Goal: Task Accomplishment & Management: Manage account settings

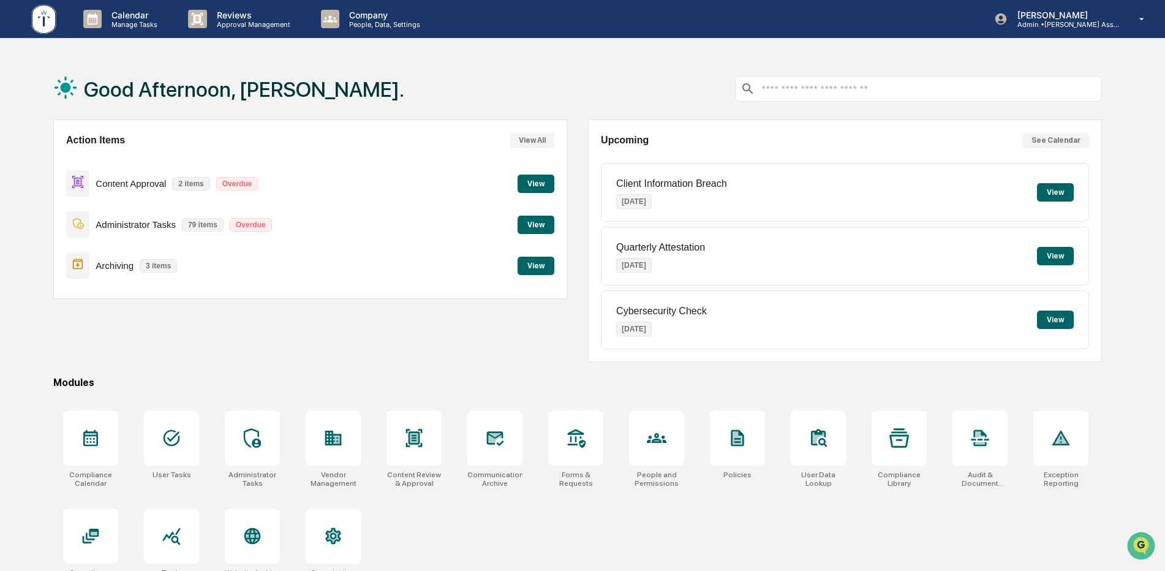
click at [539, 179] on button "View" at bounding box center [535, 184] width 37 height 18
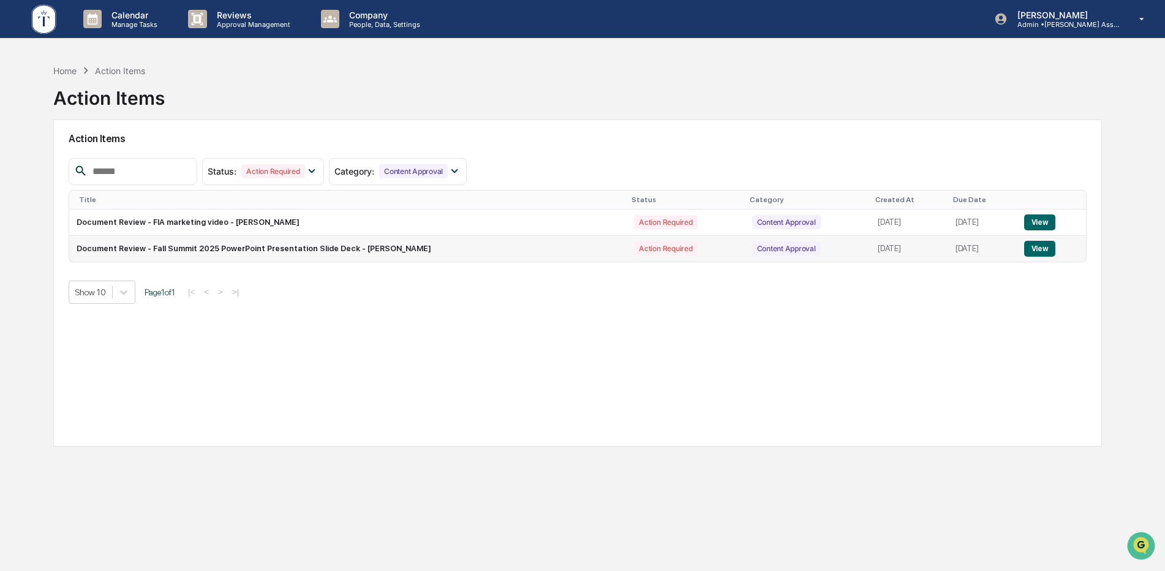
click at [1036, 250] on button "View" at bounding box center [1039, 249] width 31 height 16
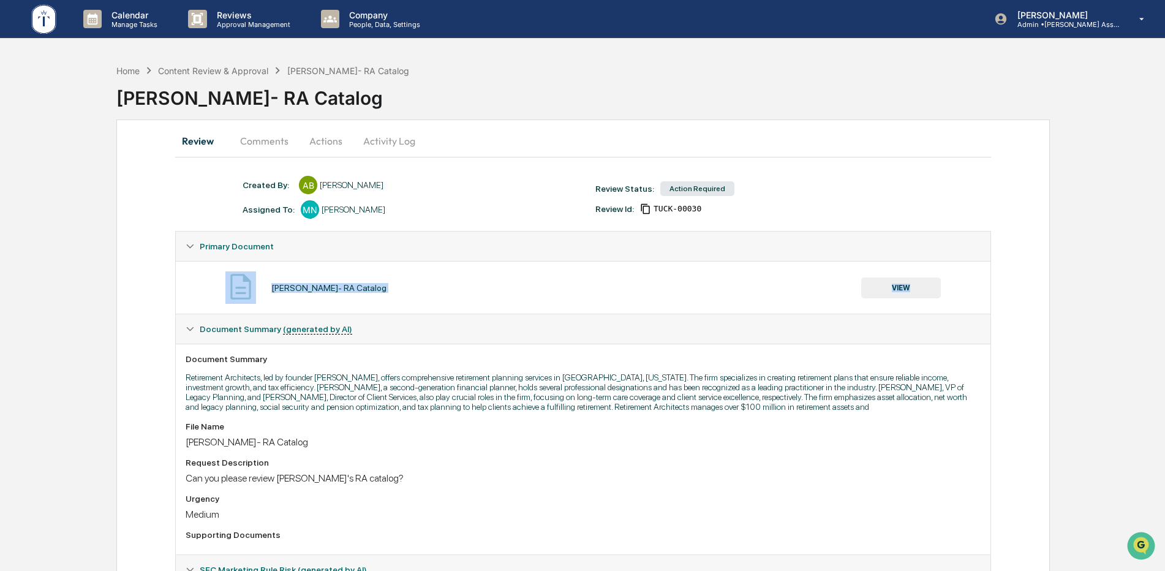
drag, startPoint x: 1163, startPoint y: 223, endPoint x: 1160, endPoint y: 296, distance: 72.9
drag, startPoint x: 1160, startPoint y: 296, endPoint x: 1101, endPoint y: 326, distance: 66.8
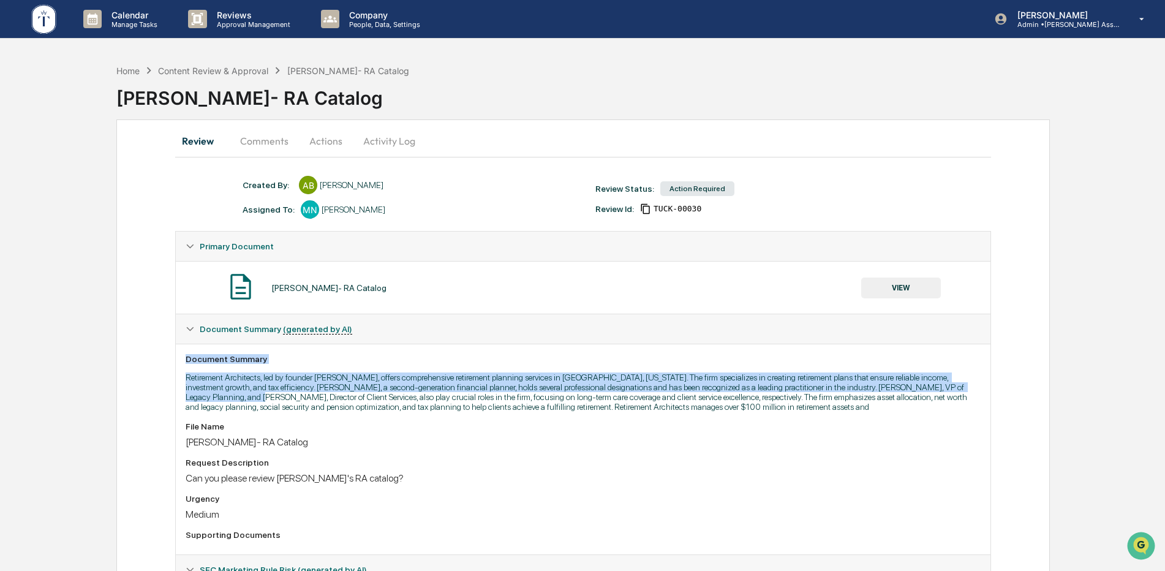
drag, startPoint x: 1164, startPoint y: 271, endPoint x: 1171, endPoint y: 385, distance: 114.1
click at [1165, 385] on html "Calendar Manage Tasks Reviews Approval Management Company People, Data, Setting…" at bounding box center [582, 285] width 1165 height 571
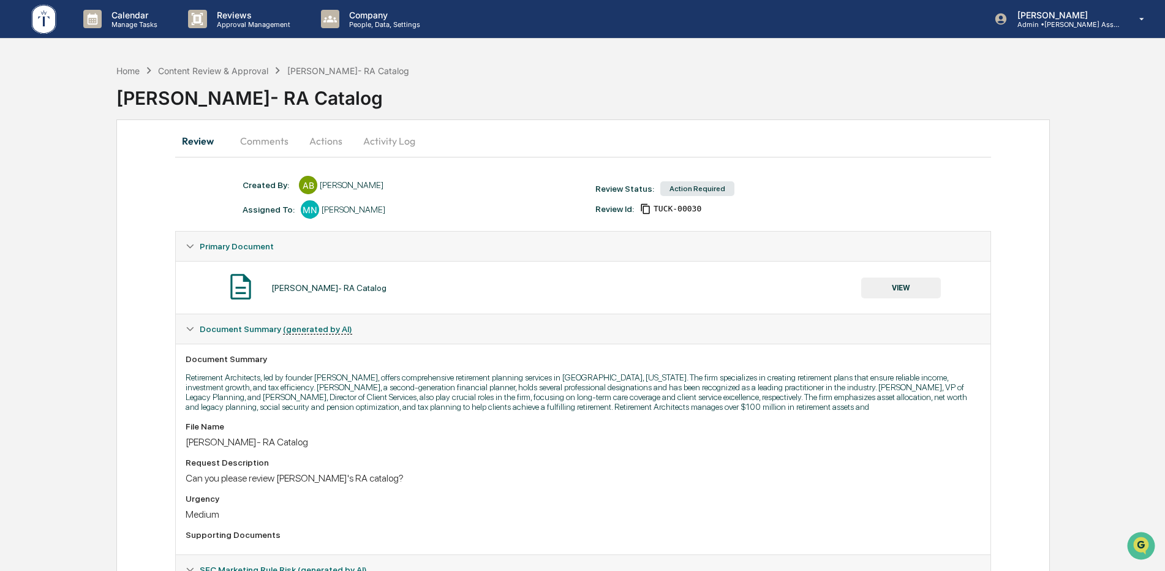
drag, startPoint x: 1171, startPoint y: 385, endPoint x: 1091, endPoint y: 244, distance: 161.2
click at [267, 141] on button "Comments" at bounding box center [264, 140] width 68 height 29
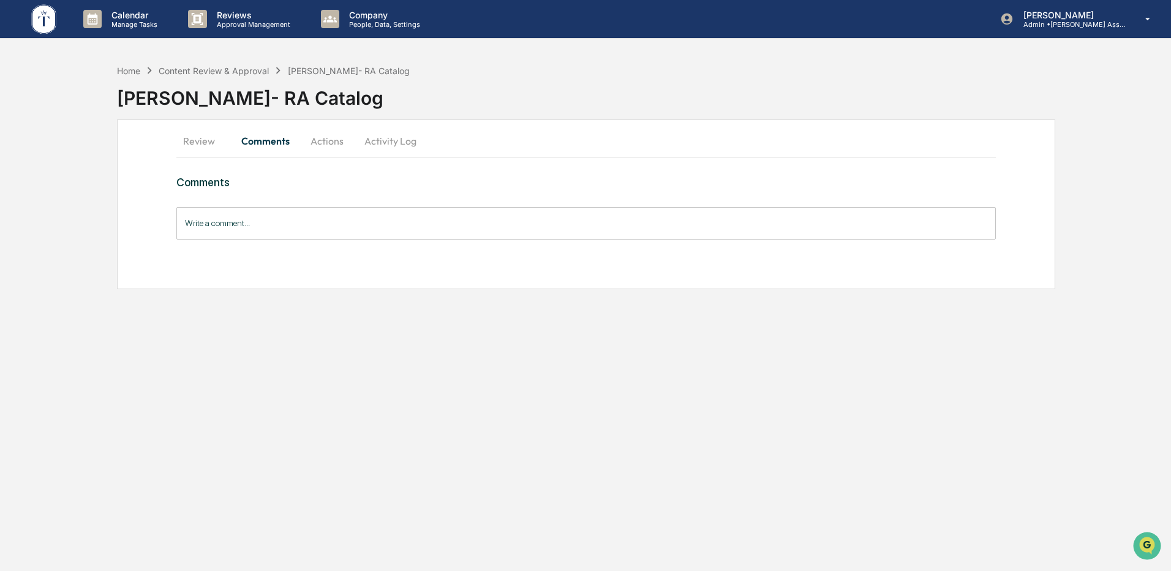
click at [320, 138] on button "Actions" at bounding box center [326, 140] width 55 height 29
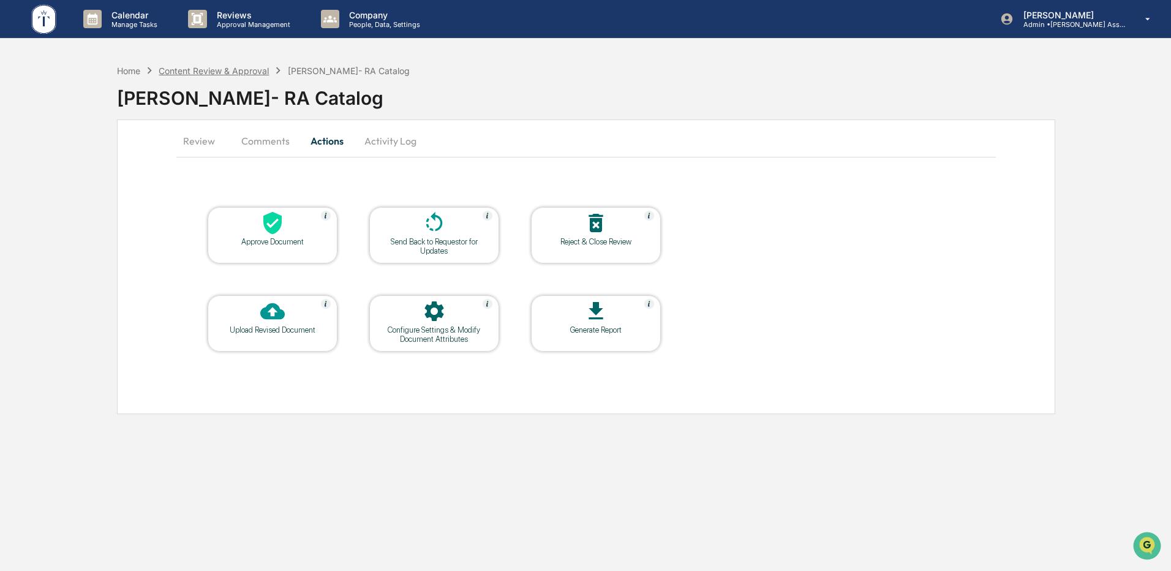
click at [244, 68] on div "Content Review & Approval" at bounding box center [214, 71] width 110 height 10
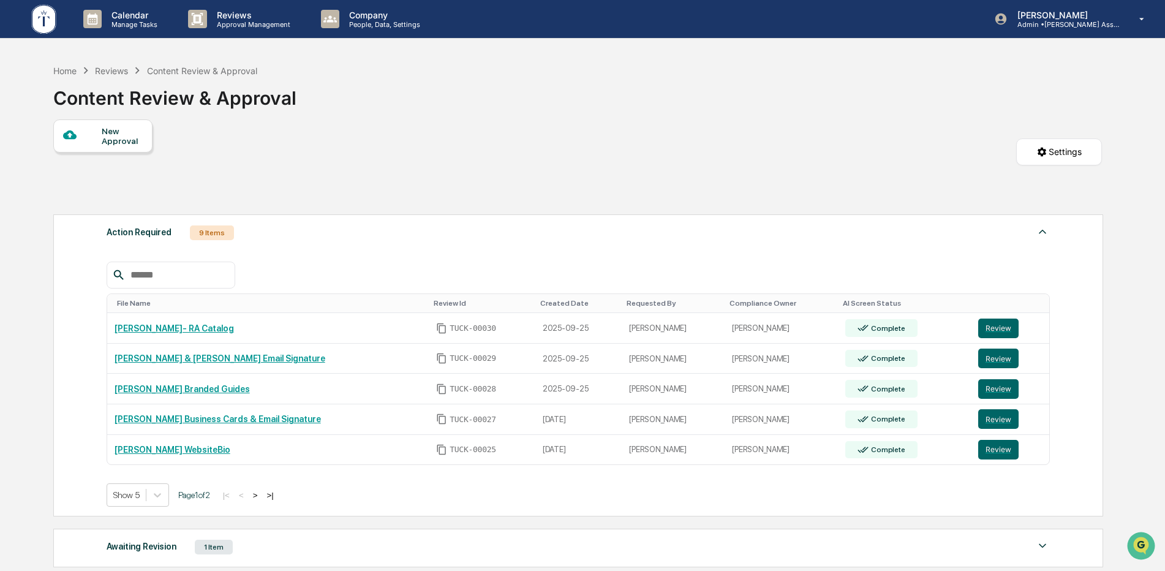
click at [260, 492] on button ">" at bounding box center [255, 495] width 12 height 10
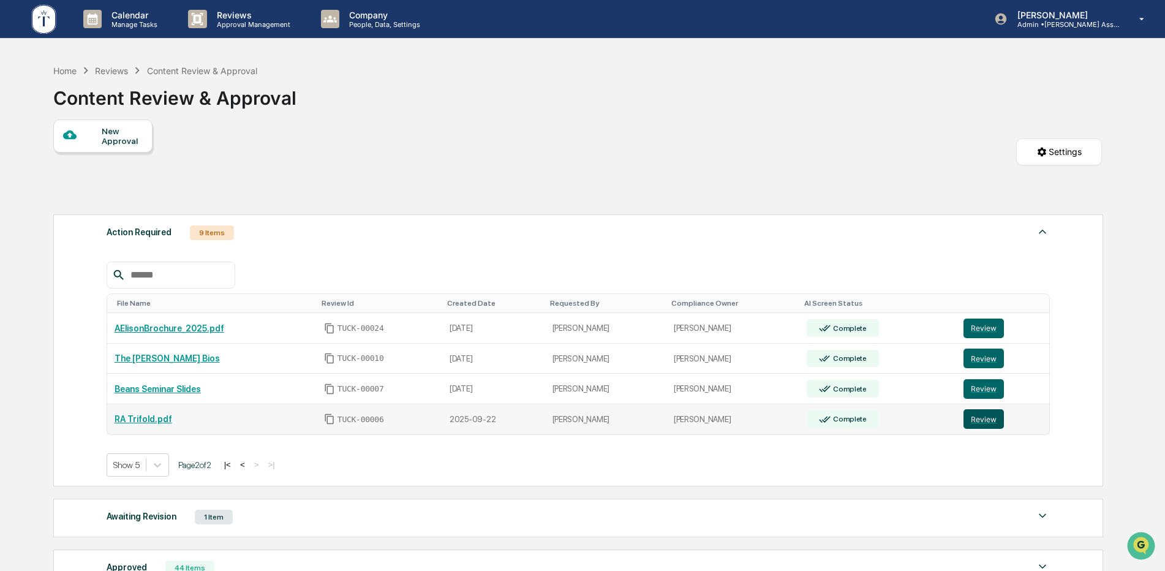
click at [987, 419] on button "Review" at bounding box center [983, 419] width 40 height 20
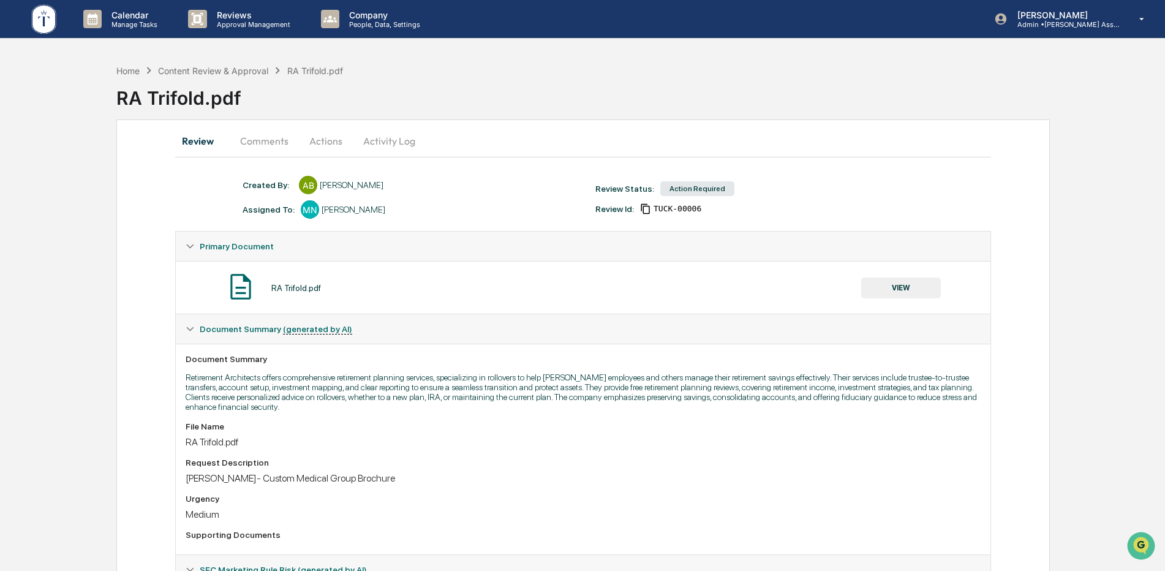
click at [906, 291] on button "VIEW" at bounding box center [901, 287] width 80 height 21
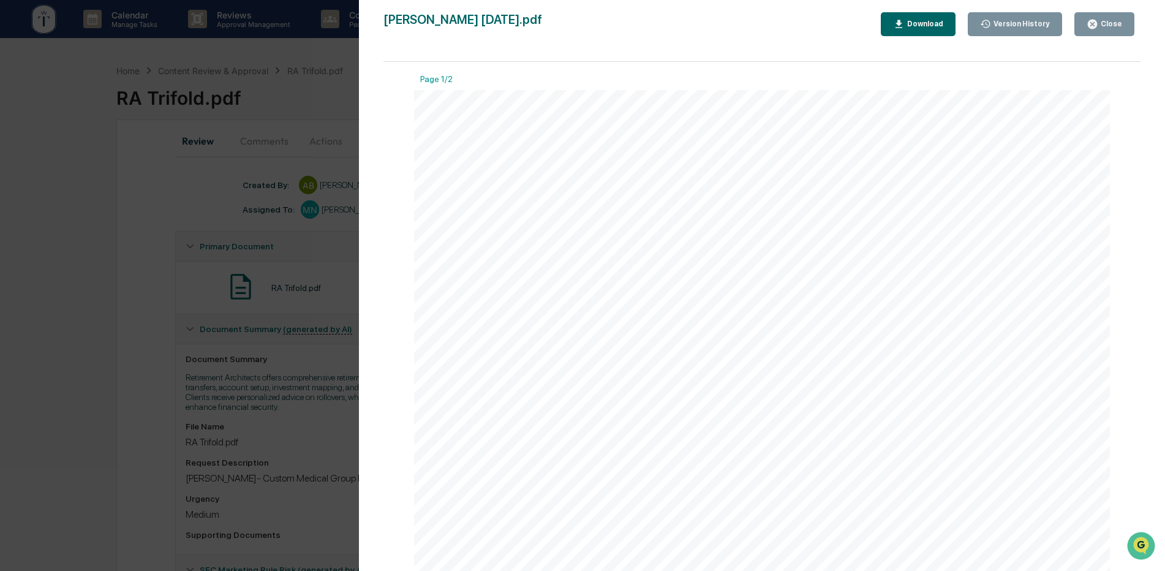
click at [1090, 21] on icon "button" at bounding box center [1092, 24] width 12 height 12
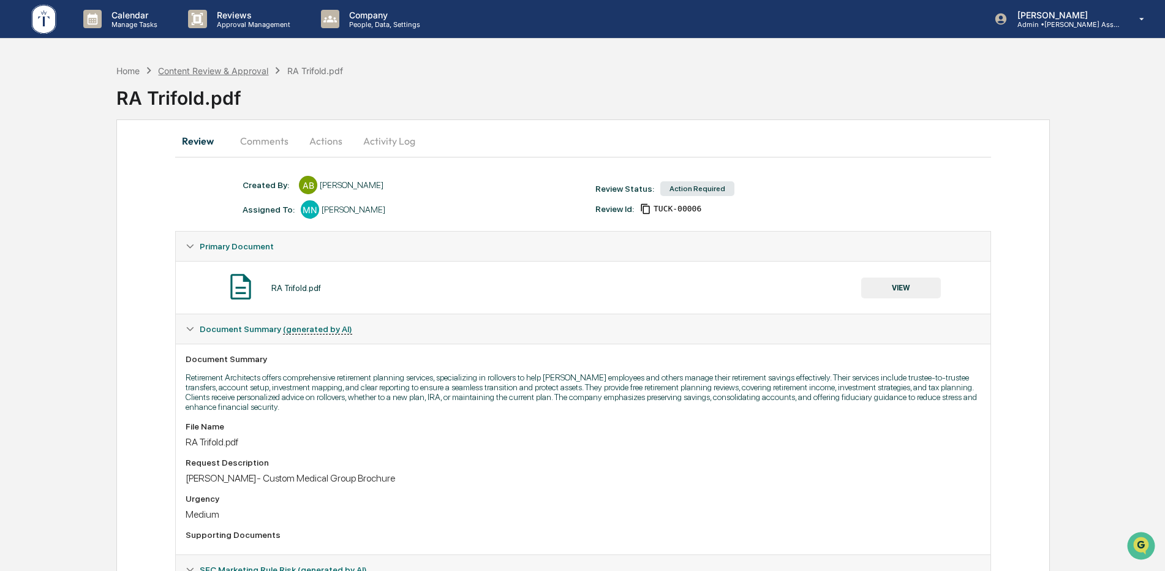
click at [219, 67] on div "Content Review & Approval" at bounding box center [213, 71] width 110 height 10
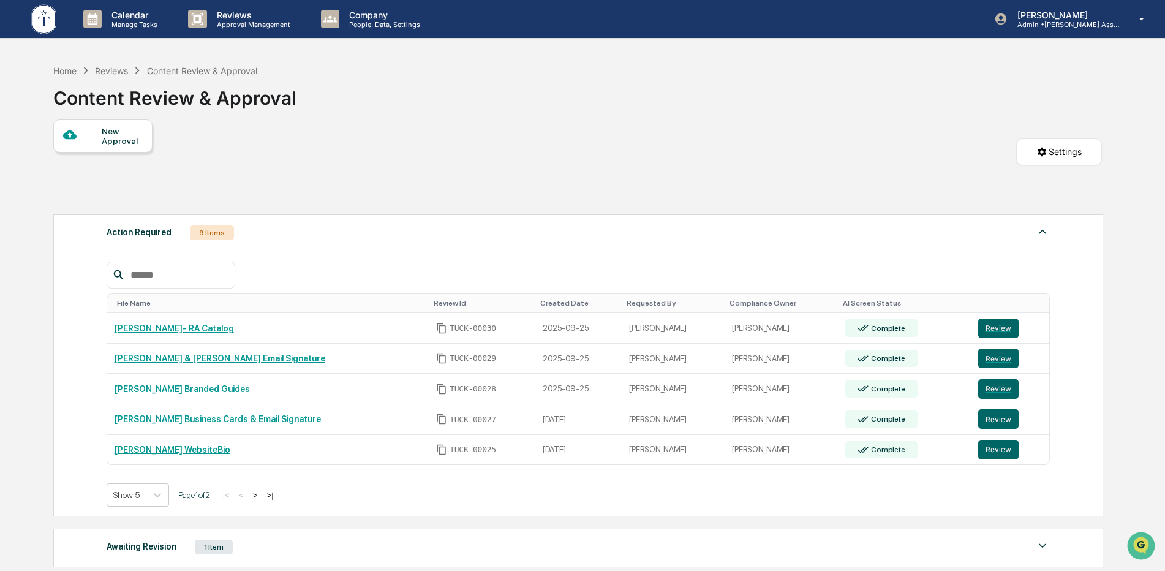
click at [260, 498] on button ">" at bounding box center [255, 495] width 12 height 10
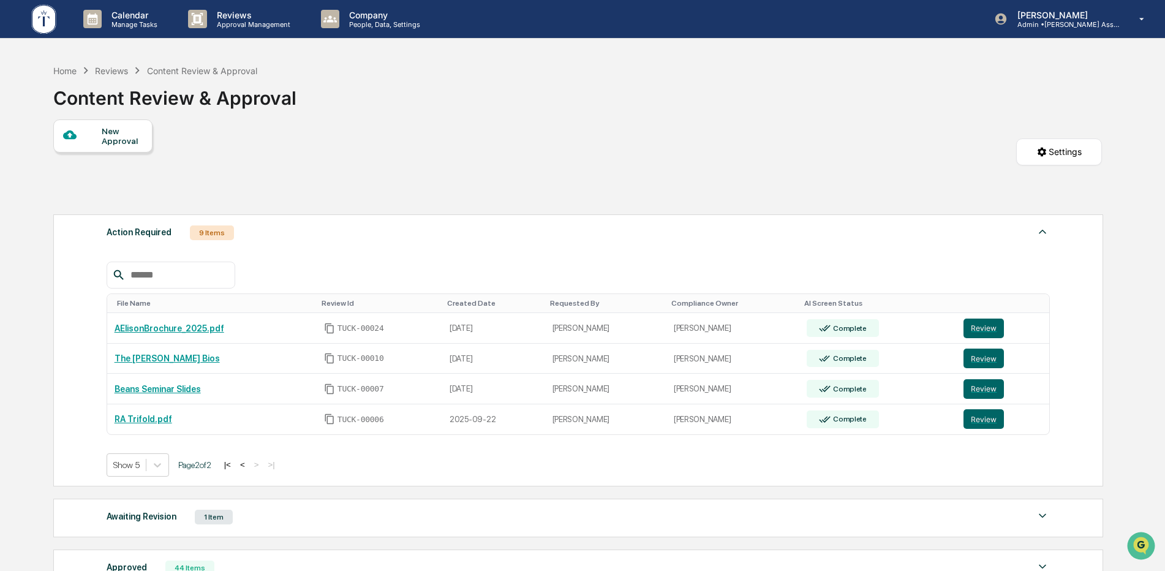
click at [249, 467] on button "<" at bounding box center [242, 464] width 12 height 10
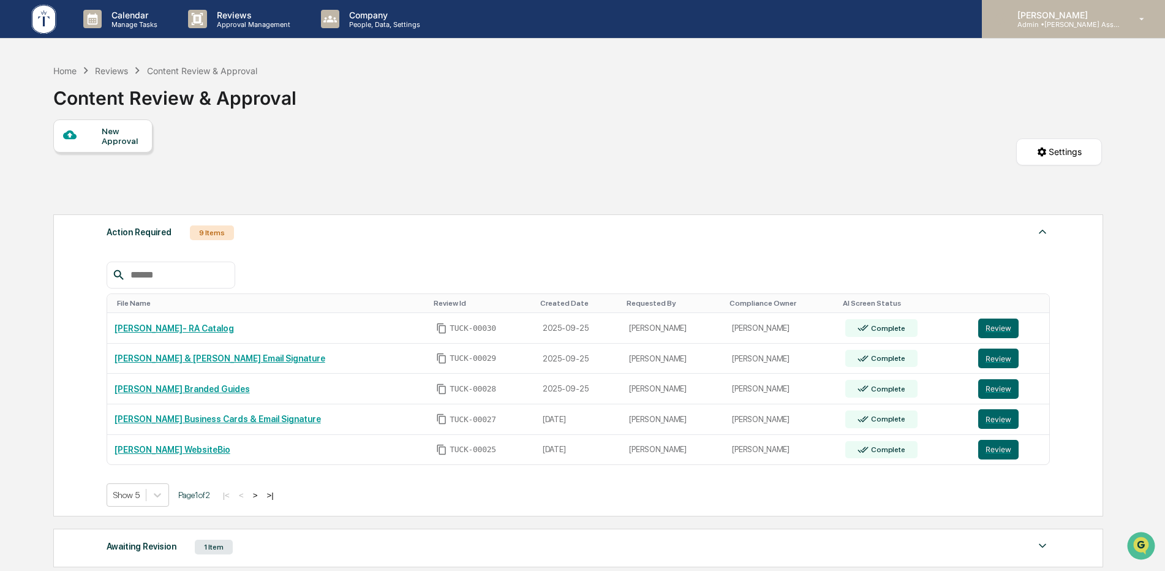
click at [1127, 17] on div "Lloyd Domingos Admin • Tucker Asset Management LLC" at bounding box center [1073, 19] width 183 height 38
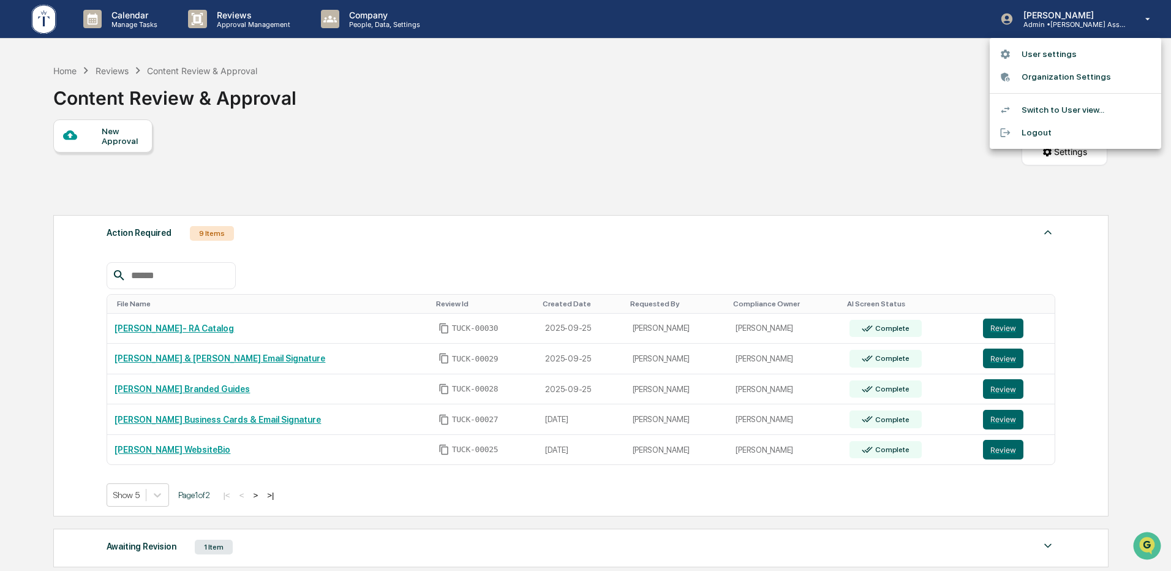
click at [1038, 135] on li "Logout" at bounding box center [1075, 132] width 171 height 23
